Goal: Task Accomplishment & Management: Use online tool/utility

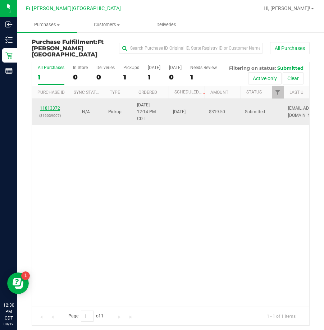
click at [48, 111] on link "11813372" at bounding box center [50, 108] width 20 height 5
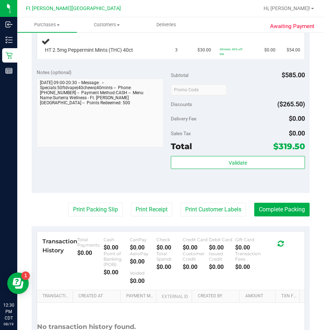
scroll to position [360, 0]
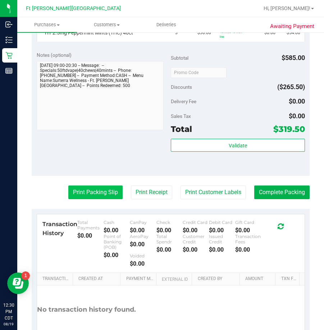
click at [104, 186] on button "Print Packing Slip" at bounding box center [95, 193] width 54 height 14
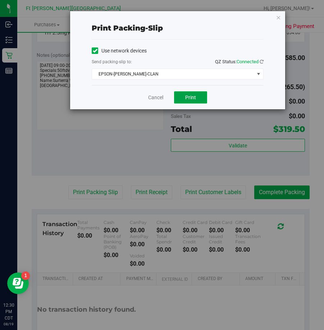
click at [196, 96] on button "Print" at bounding box center [190, 97] width 33 height 12
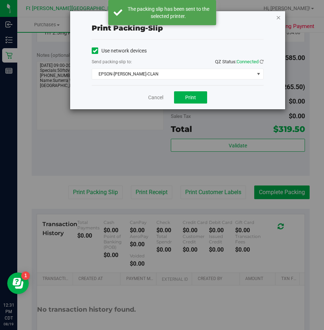
click at [278, 19] on icon "button" at bounding box center [278, 17] width 5 height 9
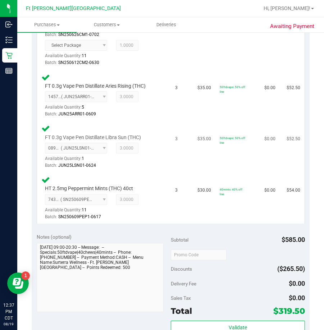
scroll to position [468, 0]
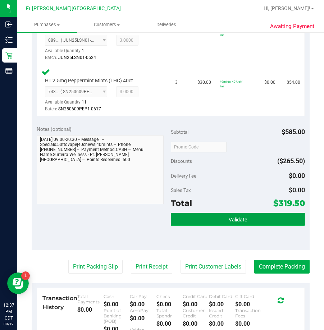
click at [210, 213] on button "Validate" at bounding box center [238, 219] width 134 height 13
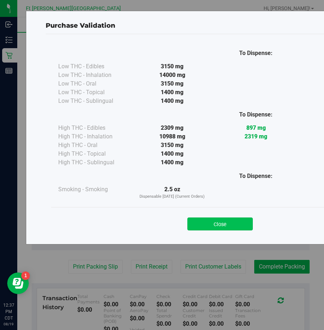
click at [240, 224] on button "Close" at bounding box center [219, 224] width 65 height 13
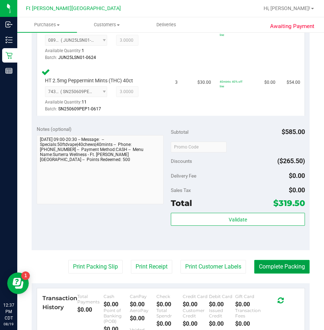
click at [288, 261] on button "Complete Packing" at bounding box center [281, 267] width 55 height 14
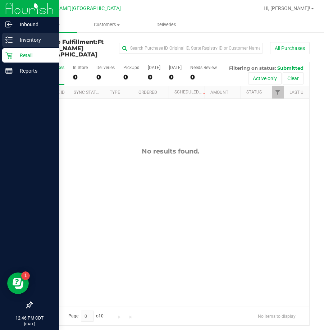
click at [24, 37] on p "Inventory" at bounding box center [34, 40] width 43 height 9
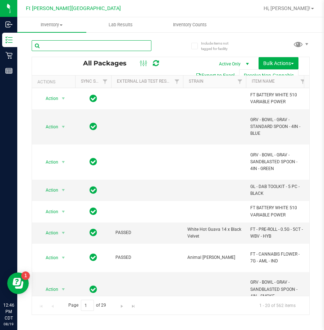
click at [66, 44] on input "text" at bounding box center [92, 45] width 120 height 11
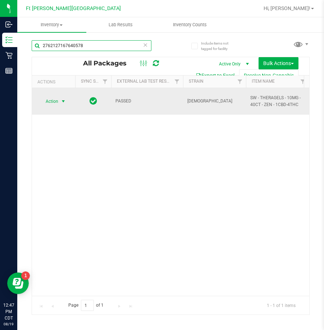
type input "2762127167640578"
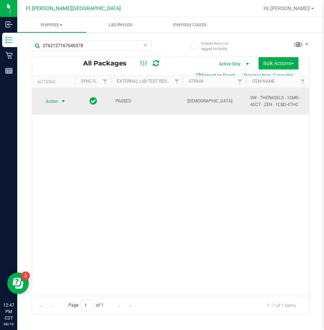
click at [62, 100] on span "select" at bounding box center [63, 102] width 6 height 6
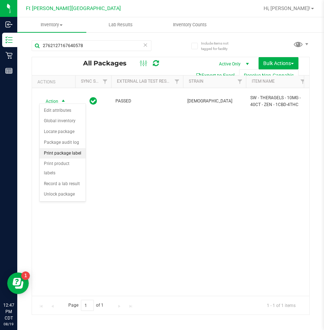
click at [65, 156] on li "Print package label" at bounding box center [63, 153] width 46 height 11
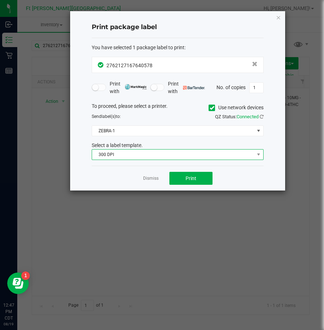
click at [169, 154] on span "300 DPI" at bounding box center [173, 155] width 162 height 10
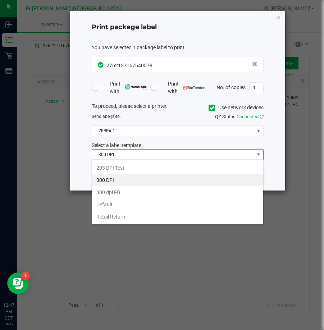
scroll to position [11, 172]
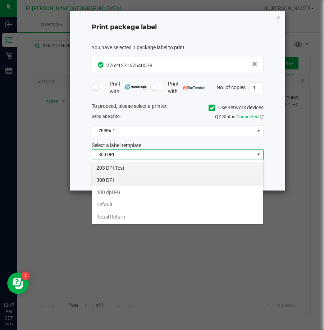
click at [165, 167] on li "203 DPI Test" at bounding box center [177, 168] width 171 height 12
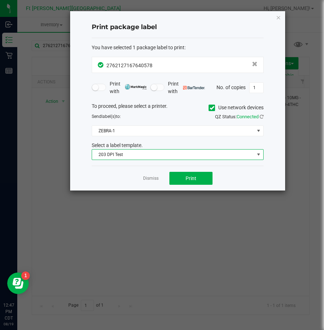
click at [163, 137] on div "To proceed, please select a printer. Use network devices Send label(s) to: QZ S…" at bounding box center [178, 132] width 172 height 58
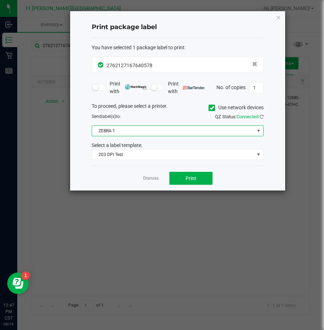
click at [164, 133] on span "ZEBRA-1" at bounding box center [173, 131] width 162 height 10
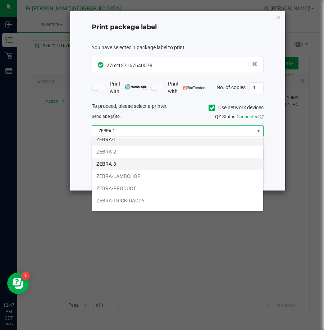
scroll to position [0, 0]
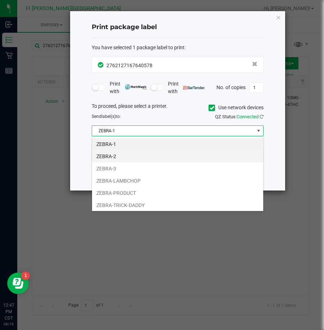
click at [134, 162] on li "ZEBRA-2" at bounding box center [177, 156] width 171 height 12
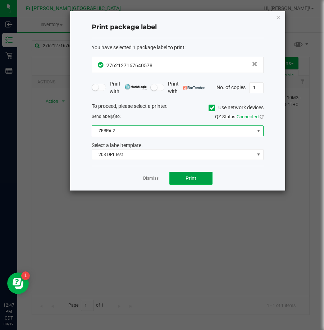
click at [197, 178] on button "Print" at bounding box center [190, 178] width 43 height 13
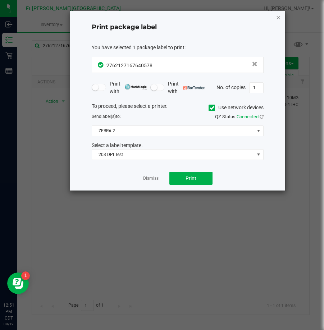
click at [278, 18] on icon "button" at bounding box center [278, 17] width 5 height 9
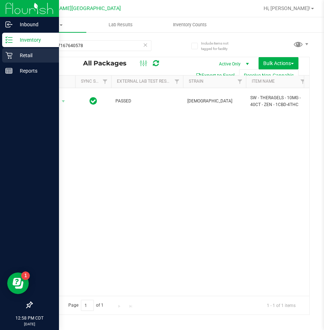
click at [36, 56] on p "Retail" at bounding box center [34, 55] width 43 height 9
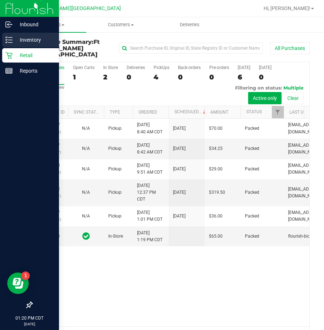
click at [12, 37] on icon at bounding box center [8, 39] width 7 height 7
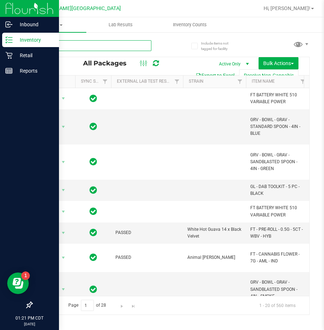
click at [107, 42] on input "text" at bounding box center [92, 45] width 120 height 11
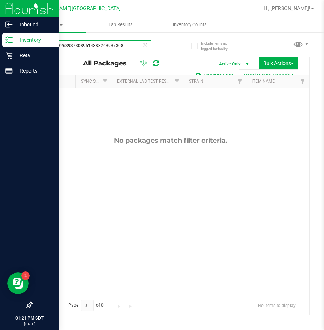
type input "95143832639373089514383263937308"
click at [146, 44] on icon at bounding box center [145, 44] width 5 height 9
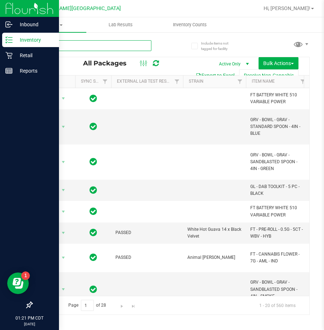
click at [100, 44] on input "text" at bounding box center [92, 45] width 120 height 11
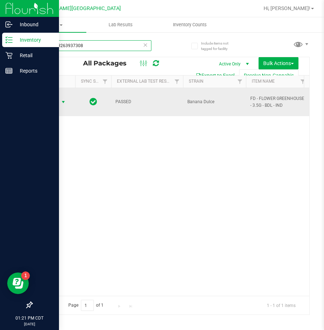
type input "9514383263937308"
click at [67, 97] on span "select" at bounding box center [63, 102] width 9 height 10
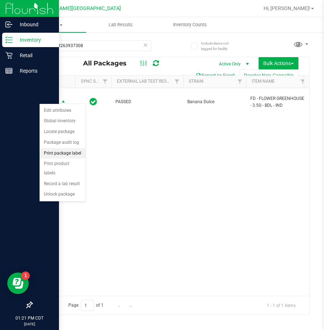
click at [72, 155] on li "Print package label" at bounding box center [63, 153] width 46 height 11
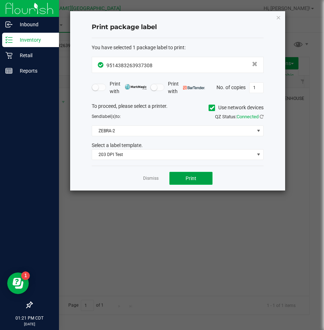
click at [190, 178] on span "Print" at bounding box center [191, 179] width 11 height 6
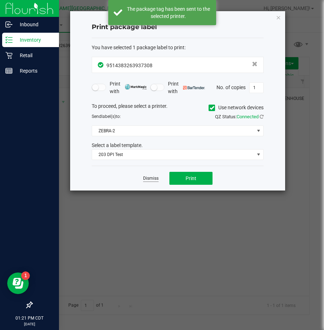
click at [148, 178] on link "Dismiss" at bounding box center [150, 179] width 15 height 6
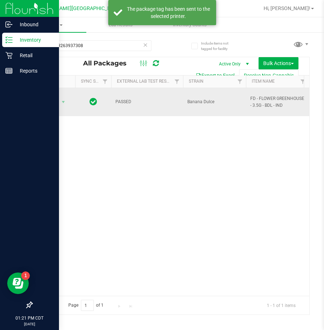
click at [57, 107] on td "Action Action Edit attributes Global inventory Locate package Package audit log…" at bounding box center [53, 102] width 43 height 28
click at [58, 100] on span "Action" at bounding box center [48, 102] width 19 height 10
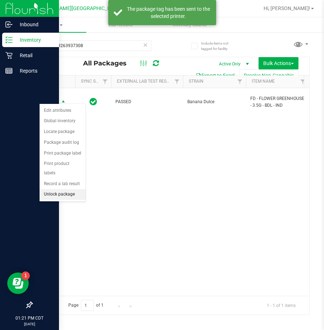
click at [62, 189] on li "Unlock package" at bounding box center [63, 194] width 46 height 11
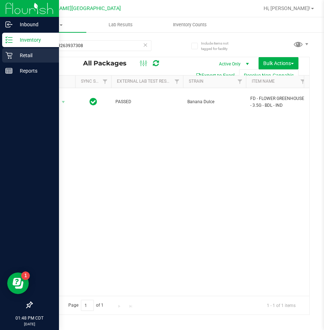
click at [13, 56] on p "Retail" at bounding box center [34, 55] width 43 height 9
